Goal: Navigation & Orientation: Find specific page/section

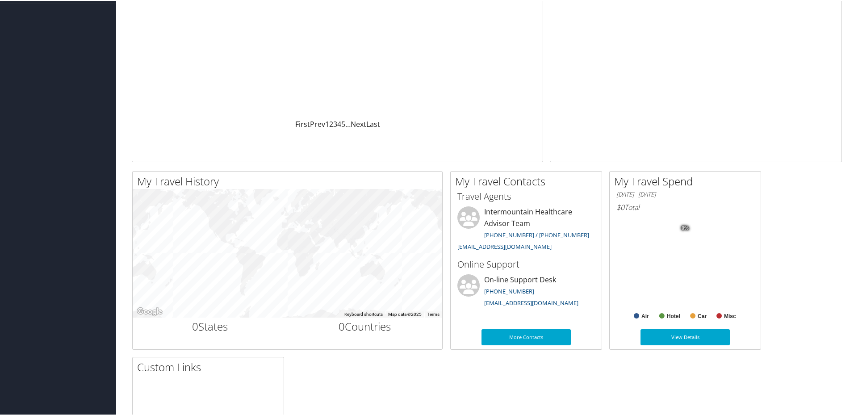
scroll to position [134, 0]
click at [691, 336] on link "View Details" at bounding box center [684, 336] width 89 height 16
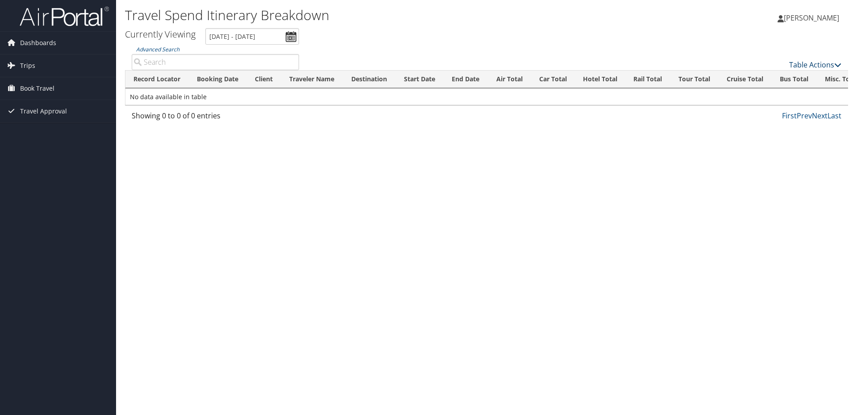
click at [810, 62] on link "Table Actions" at bounding box center [815, 65] width 52 height 10
click at [809, 62] on div at bounding box center [428, 207] width 857 height 415
click at [36, 41] on span "Dashboards" at bounding box center [38, 43] width 36 height 22
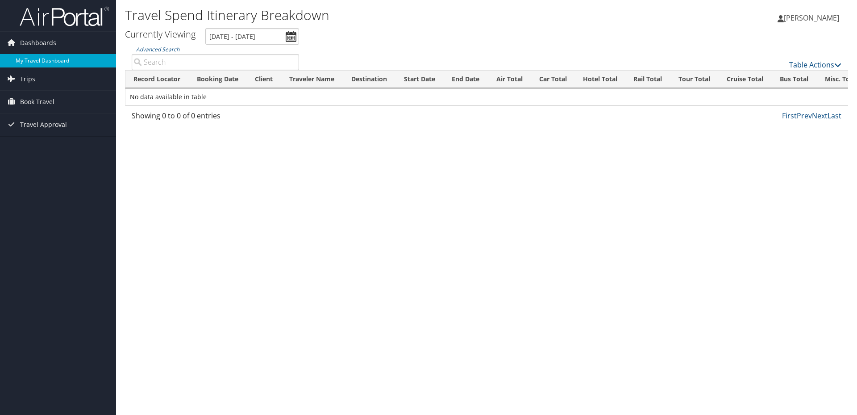
click at [39, 62] on link "My Travel Dashboard" at bounding box center [58, 60] width 116 height 13
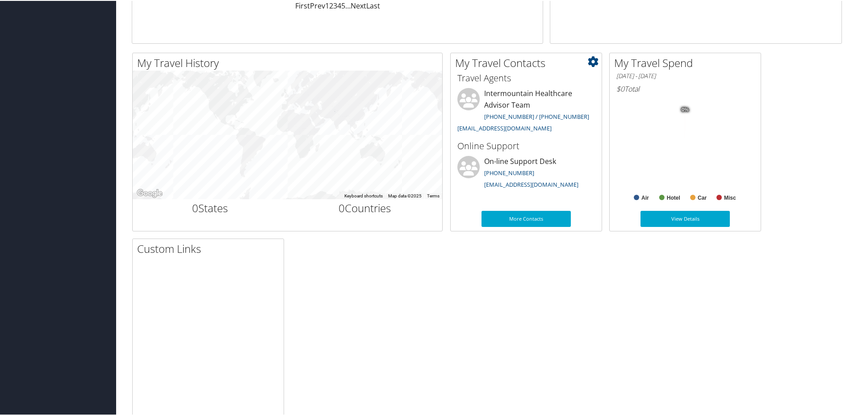
scroll to position [269, 0]
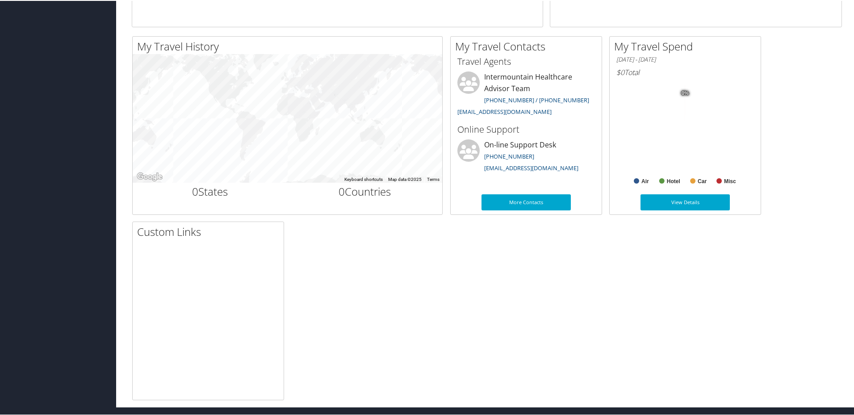
click at [173, 230] on h2 "Custom Links" at bounding box center [210, 230] width 146 height 15
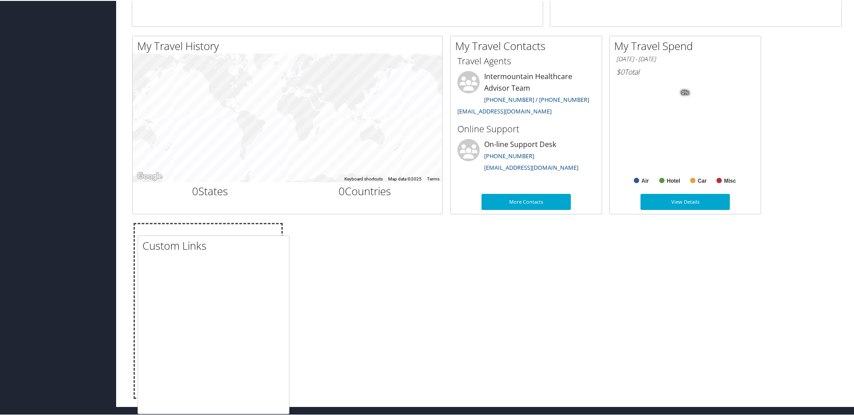
drag, startPoint x: 173, startPoint y: 230, endPoint x: 178, endPoint y: 244, distance: 14.8
click at [178, 244] on h2 "Custom Links" at bounding box center [215, 244] width 146 height 15
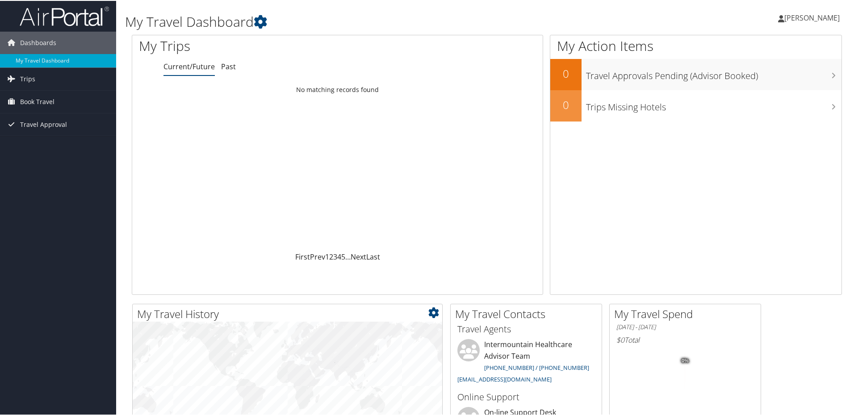
scroll to position [0, 0]
click at [805, 18] on span "[PERSON_NAME]" at bounding box center [811, 18] width 55 height 10
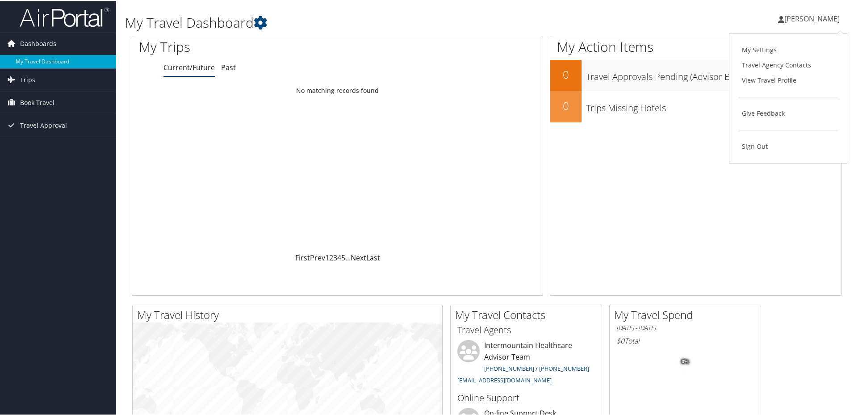
click at [29, 42] on span "Dashboards" at bounding box center [38, 43] width 36 height 22
